Goal: Information Seeking & Learning: Learn about a topic

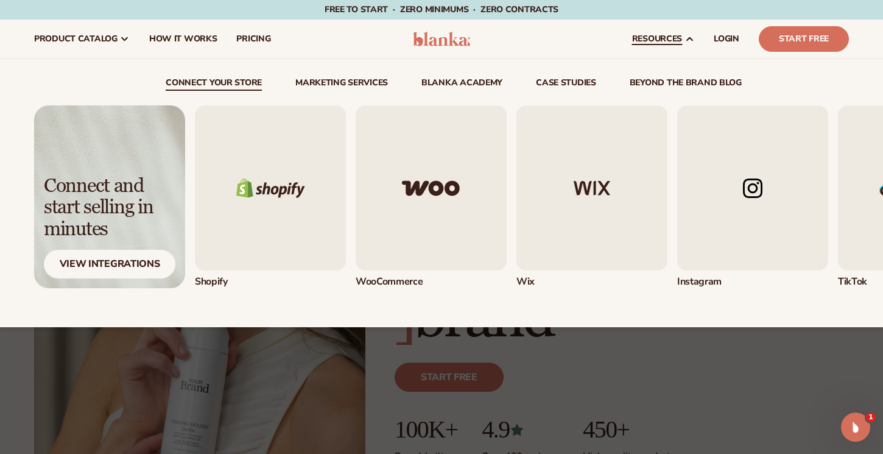
click at [675, 80] on link "beyond the brand blog" at bounding box center [685, 85] width 112 height 12
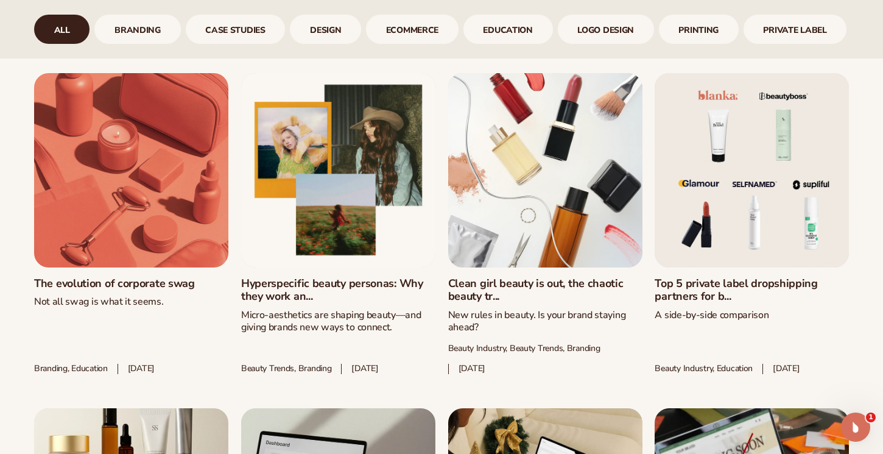
scroll to position [625, 0]
